Goal: Navigation & Orientation: Find specific page/section

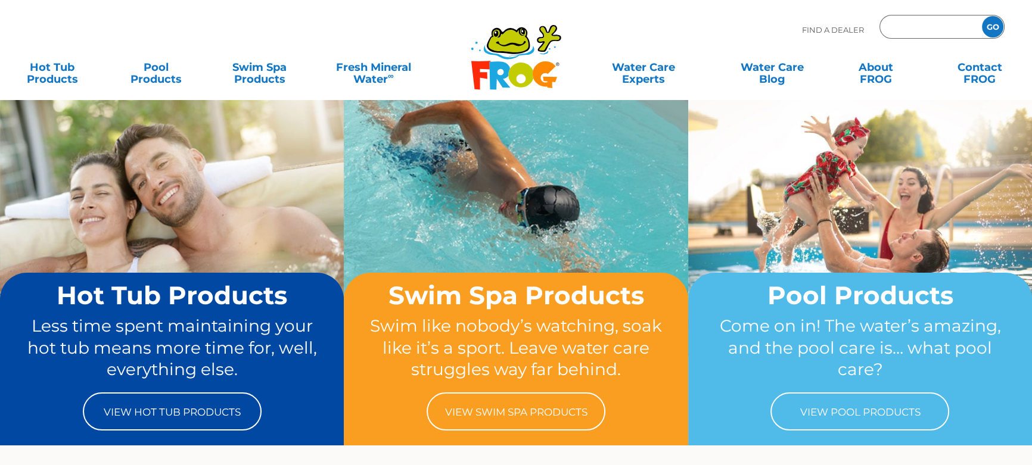
click at [903, 23] on input "Zip Code Form" at bounding box center [929, 26] width 80 height 17
type input "16053"
click at [982, 16] on input "GO" at bounding box center [992, 26] width 21 height 21
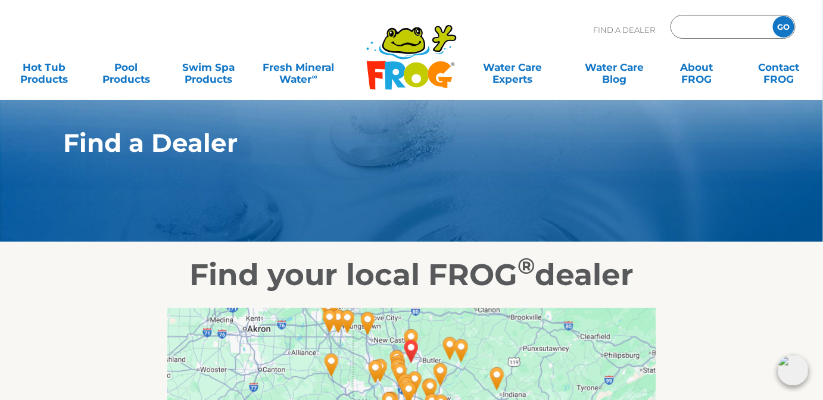
click at [690, 24] on input "Zip Code Form" at bounding box center [720, 26] width 80 height 17
type input "15215"
click at [773, 16] on input "GO" at bounding box center [783, 26] width 21 height 21
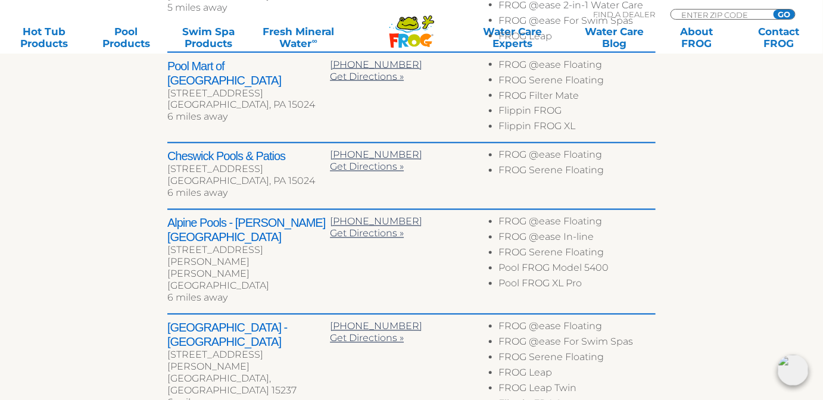
scroll to position [704, 0]
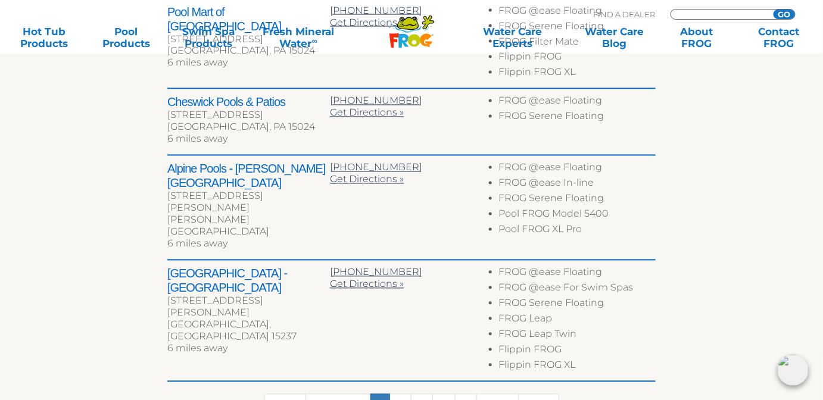
click at [721, 14] on input "Zip Code Form" at bounding box center [720, 15] width 80 height 10
type input "17112"
click at [774, 10] on input "GO" at bounding box center [784, 15] width 21 height 10
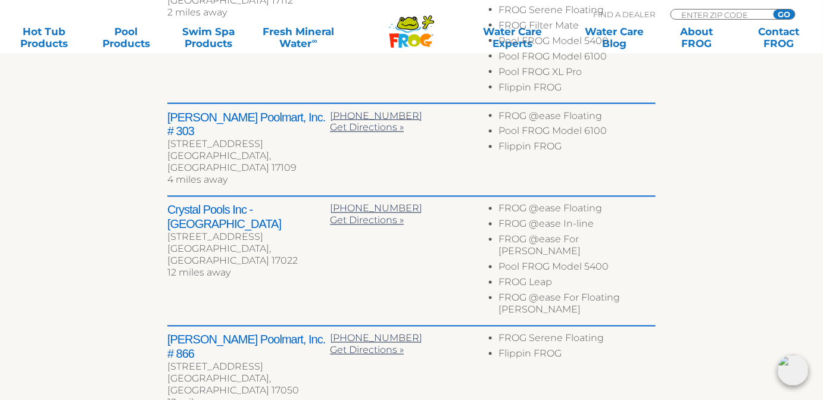
scroll to position [649, 0]
